Goal: Contribute content: Contribute content

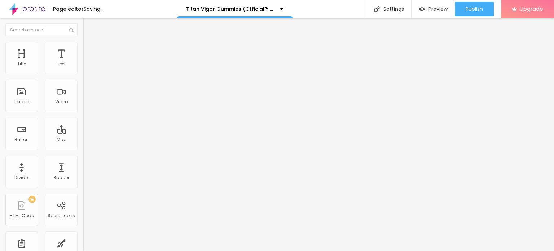
click at [83, 62] on span "Add image" at bounding box center [98, 59] width 30 height 6
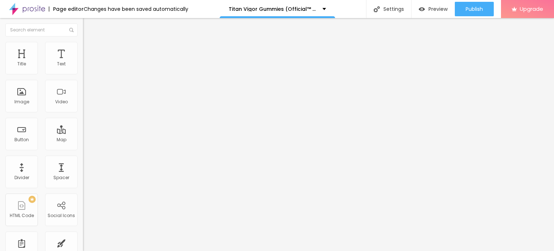
click at [83, 43] on li "Style" at bounding box center [124, 45] width 83 height 7
type input "90"
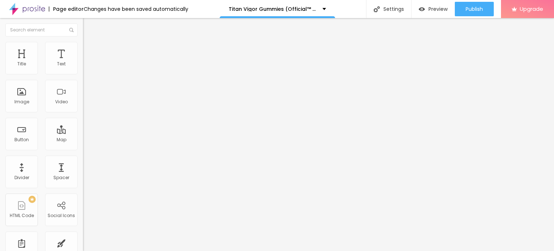
type input "90"
type input "70"
type input "65"
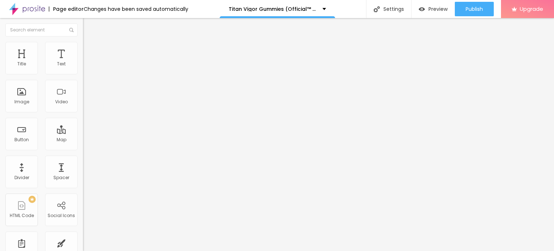
type input "60"
type input "55"
type input "50"
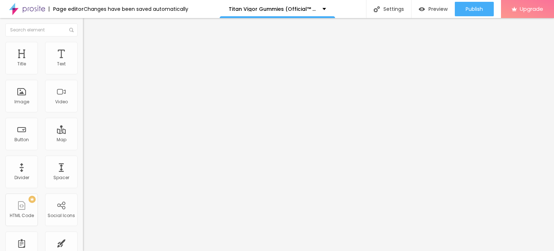
type input "50"
type input "45"
type input "40"
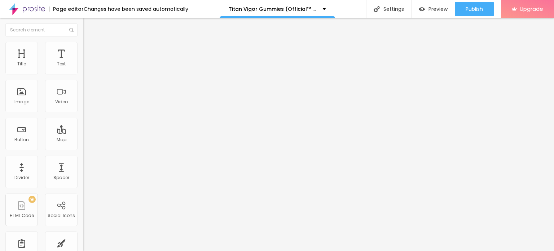
type input "35"
drag, startPoint x: 76, startPoint y: 77, endPoint x: 27, endPoint y: 77, distance: 49.4
type input "35"
click at [83, 74] on input "range" at bounding box center [106, 71] width 46 height 6
click at [83, 68] on input "Click me" at bounding box center [126, 64] width 87 height 7
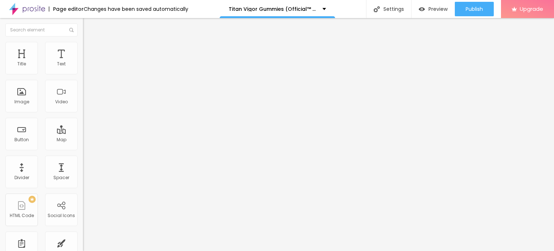
click at [83, 68] on input "Click me" at bounding box center [126, 64] width 87 height 7
paste input "😍👇SHOP NOW😍👇"
type input "😍👇SHOP NOW😍👇"
click at [83, 149] on input "https://" at bounding box center [126, 144] width 87 height 7
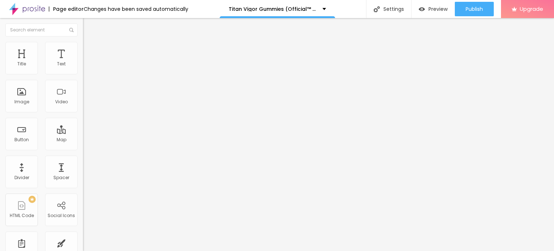
paste input "www.trustpilot.com/review/titanvigorgummies.supplementhub24x7.com"
type input "https://www.trustpilot.com/review/titanvigorgummies.supplementhub24x7.com"
click at [86, 105] on icon "button" at bounding box center [88, 102] width 4 height 4
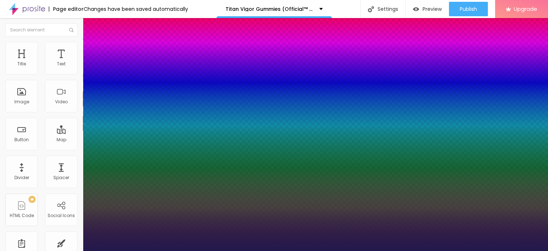
type input "1"
type input "19"
type input "1"
type input "25"
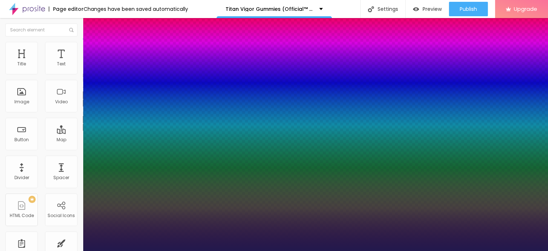
type input "25"
type input "1"
type input "26"
type input "1"
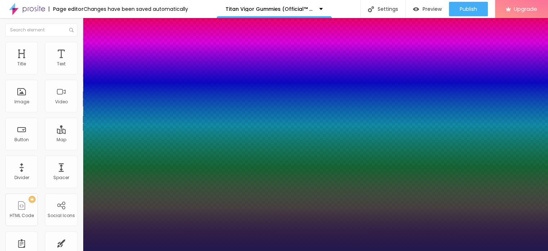
type input "27"
type input "1"
type input "28"
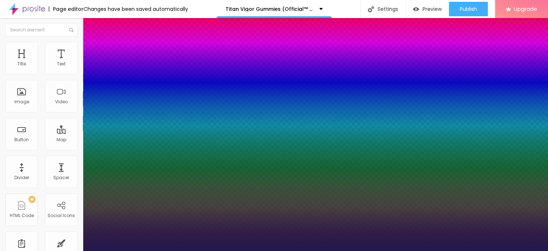
type input "1"
type input "29"
type input "1"
type input "30"
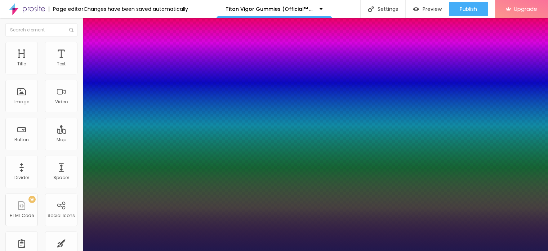
type input "30"
type input "1"
type input "31"
type input "1"
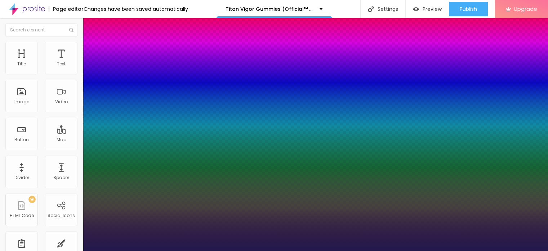
type input "32"
type input "1"
type input "34"
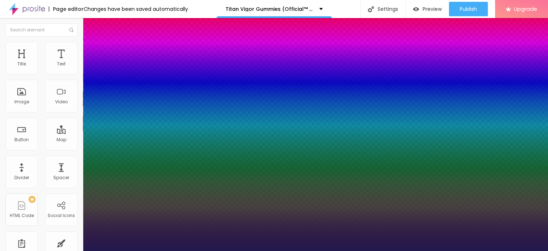
type input "1"
type input "36"
type input "1"
type input "37"
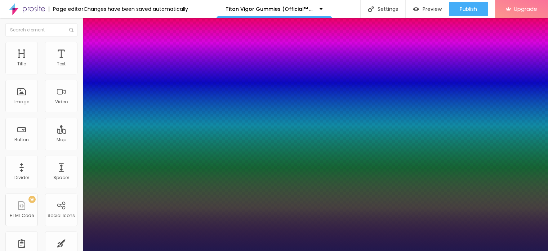
type input "37"
type input "1"
type input "39"
type input "1"
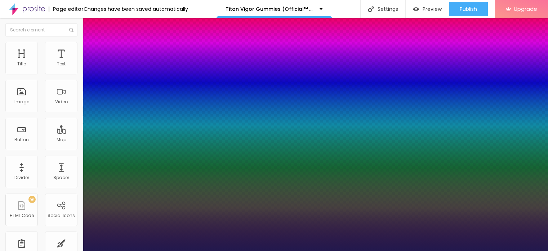
type input "42"
type input "1"
type input "44"
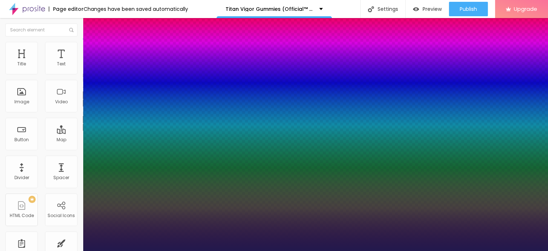
type input "1"
type input "45"
type input "1"
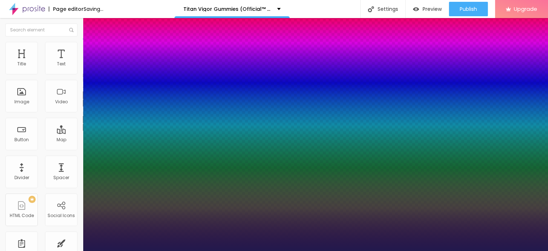
drag, startPoint x: 98, startPoint y: 202, endPoint x: 114, endPoint y: 200, distance: 15.2
type input "45"
type input "1"
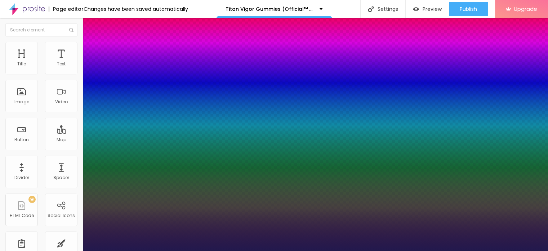
click at [238, 250] on div at bounding box center [274, 251] width 548 height 0
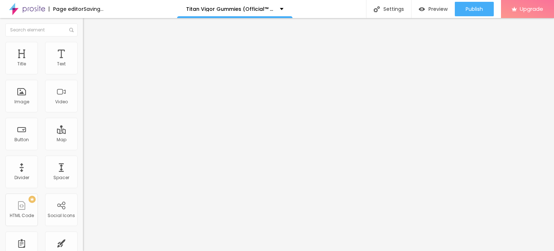
click at [86, 129] on icon "button" at bounding box center [88, 126] width 4 height 4
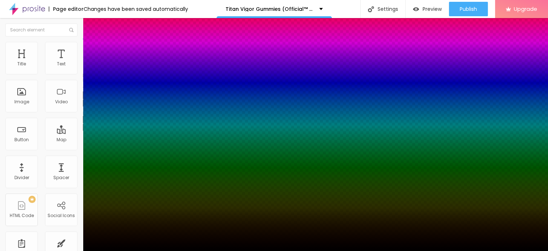
click at [112, 235] on div at bounding box center [274, 125] width 548 height 251
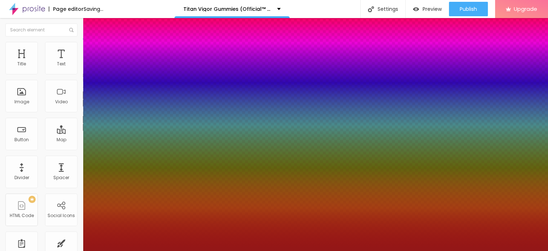
click at [125, 230] on div at bounding box center [274, 125] width 548 height 251
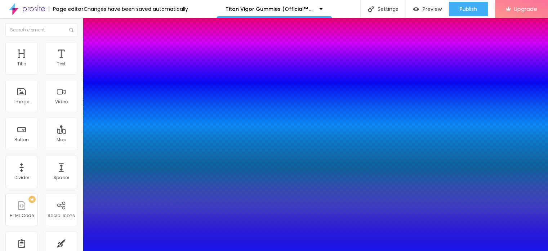
type input "#100CEF"
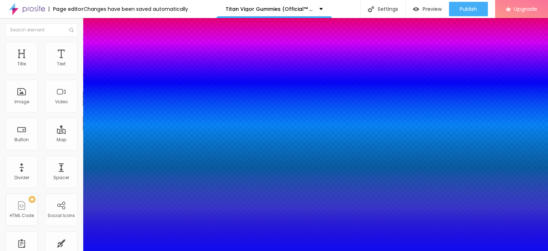
drag, startPoint x: 114, startPoint y: 219, endPoint x: 117, endPoint y: 216, distance: 4.1
click at [117, 216] on div at bounding box center [274, 125] width 548 height 251
click at [131, 250] on div at bounding box center [274, 255] width 548 height 0
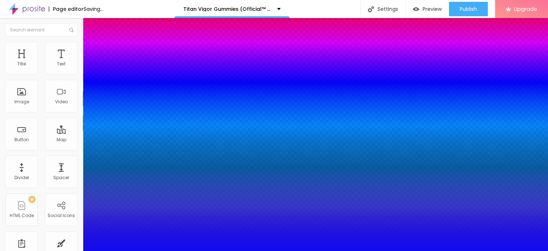
click at [252, 250] on div at bounding box center [274, 251] width 548 height 0
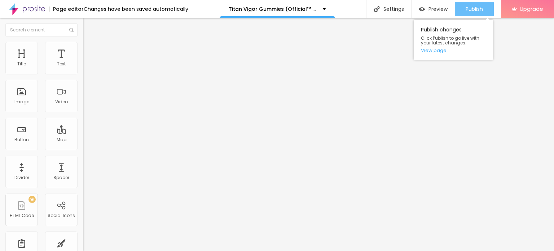
click at [465, 8] on span "Publish" at bounding box center [473, 9] width 17 height 6
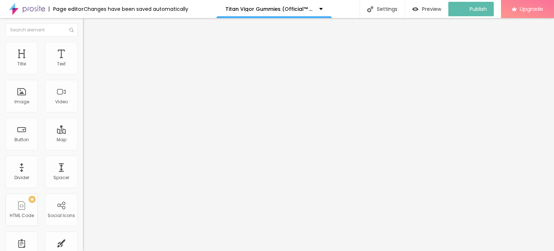
click at [22, 11] on img at bounding box center [27, 9] width 36 height 18
click at [88, 26] on div "Edit Title" at bounding box center [104, 26] width 32 height 6
click at [83, 47] on li "Advanced" at bounding box center [124, 45] width 83 height 7
type input "16"
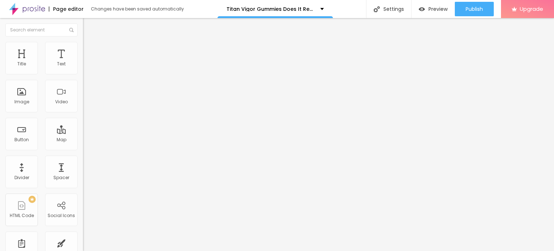
type input "28"
type input "29"
type input "30"
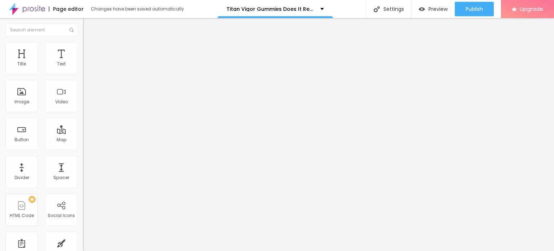
type input "30"
type input "32"
type input "33"
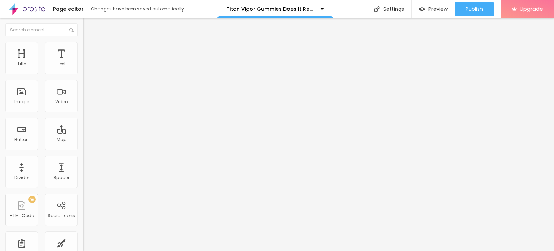
type input "34"
type input "35"
type input "34"
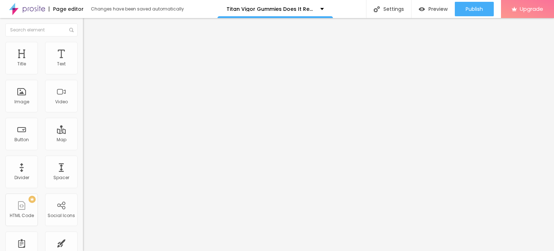
type input "34"
type input "29"
type input "22"
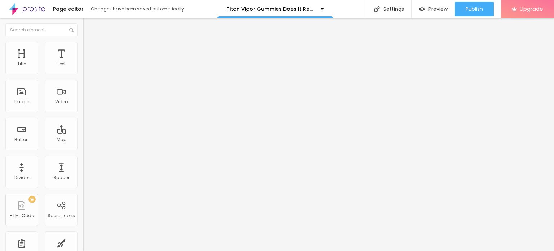
type input "16"
type input "12"
type input "7"
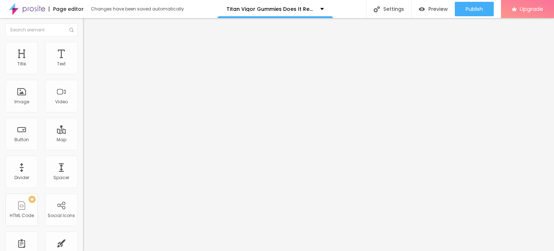
type input "7"
type input "5"
type input "1"
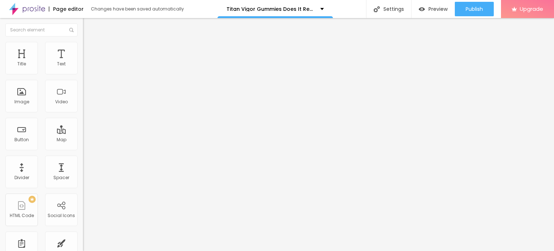
type input "0"
drag, startPoint x: 22, startPoint y: 70, endPoint x: 10, endPoint y: 69, distance: 12.3
type input "0"
click at [83, 133] on input "range" at bounding box center [106, 136] width 46 height 6
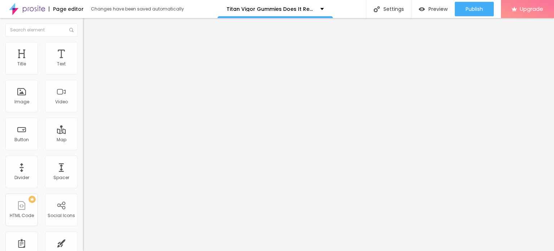
click at [83, 41] on img at bounding box center [86, 38] width 6 height 6
click at [86, 105] on icon "button" at bounding box center [88, 102] width 4 height 4
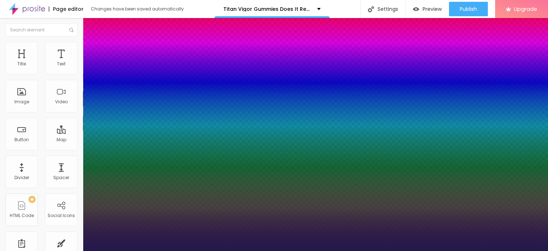
type input "1"
click at [261, 250] on div at bounding box center [274, 251] width 548 height 0
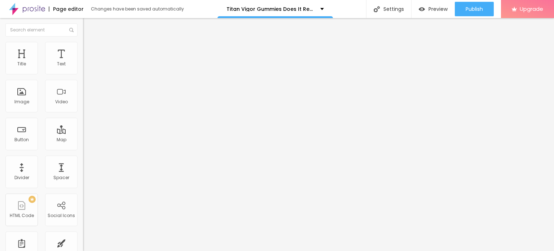
click at [83, 107] on button "button" at bounding box center [88, 103] width 10 height 8
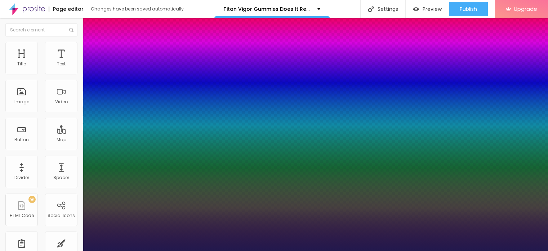
type input "1"
type input "41"
type input "1"
type input "42"
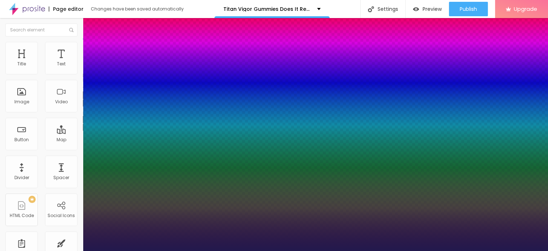
type input "42"
type input "1"
type input "43"
type input "1"
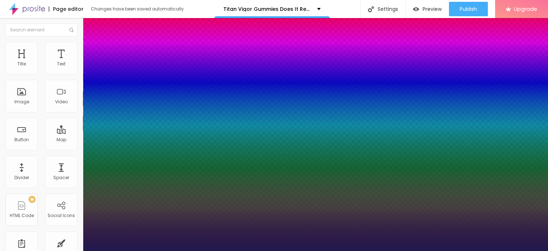
type input "44"
type input "1"
type input "45"
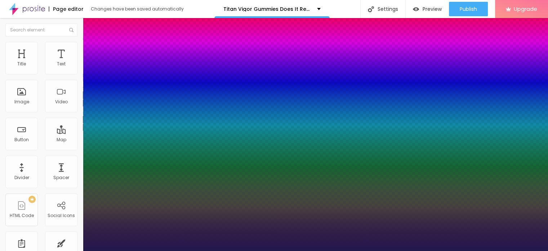
type input "1"
type input "46"
type input "1"
type input "47"
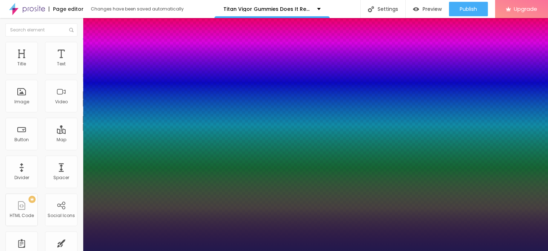
type input "47"
type input "1"
type input "48"
type input "1"
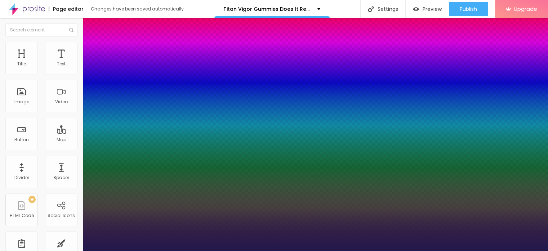
drag, startPoint x: 98, startPoint y: 204, endPoint x: 115, endPoint y: 203, distance: 17.7
type input "48"
click at [221, 250] on div at bounding box center [274, 251] width 548 height 0
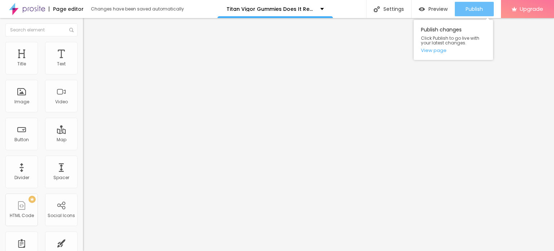
click at [474, 10] on span "Publish" at bounding box center [473, 9] width 17 height 6
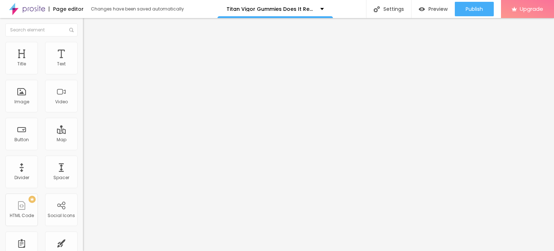
click at [88, 23] on div "Edit Title" at bounding box center [104, 26] width 32 height 6
click at [29, 4] on img at bounding box center [27, 9] width 36 height 18
